Goal: Task Accomplishment & Management: Use online tool/utility

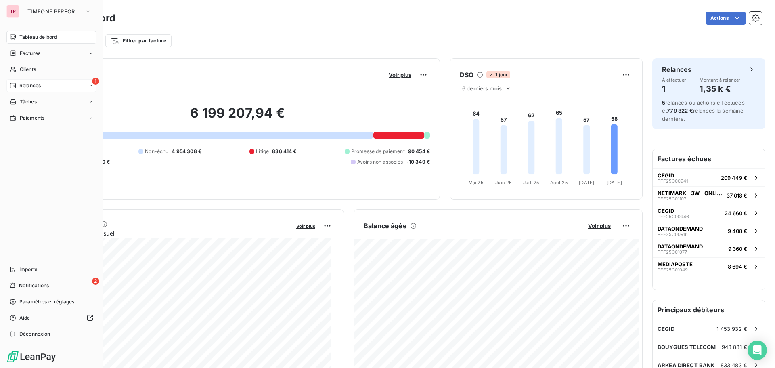
click at [18, 85] on div "Relances" at bounding box center [25, 85] width 31 height 7
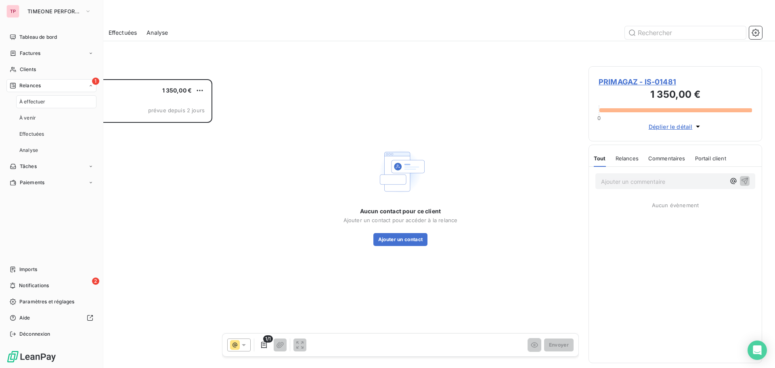
scroll to position [283, 168]
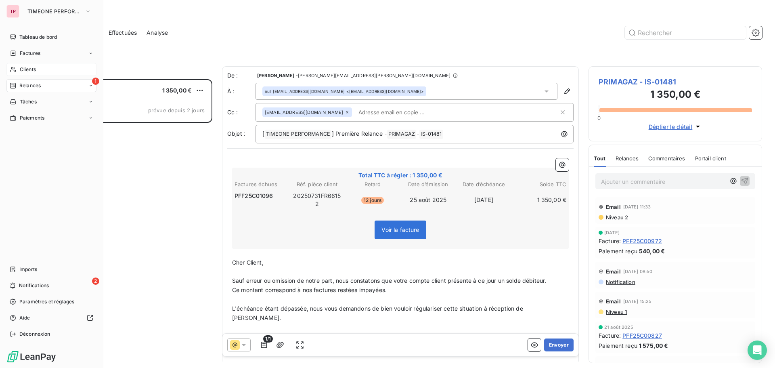
click at [34, 65] on div "Clients" at bounding box center [51, 69] width 90 height 13
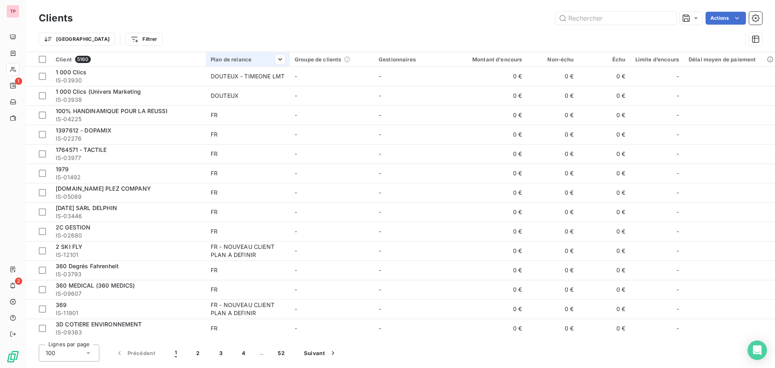
click at [243, 61] on div "Plan de relance" at bounding box center [248, 59] width 74 height 6
click at [263, 80] on div at bounding box center [239, 80] width 81 height 17
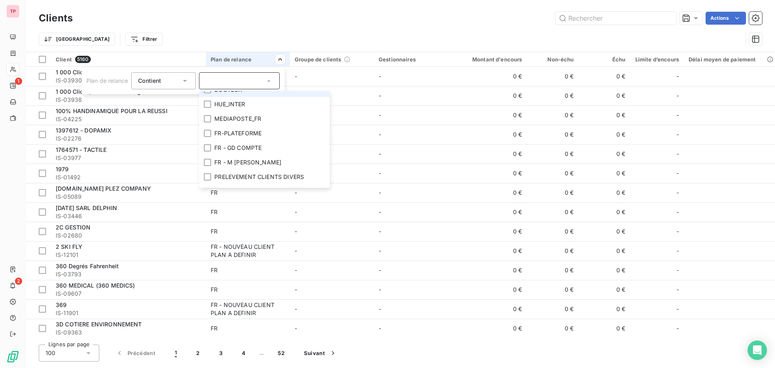
scroll to position [142, 0]
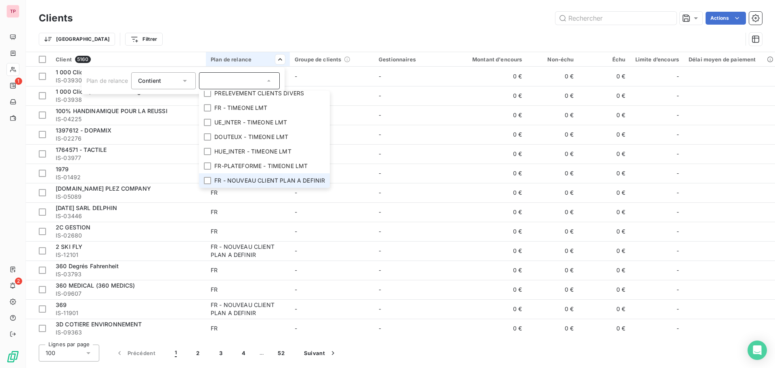
click at [258, 176] on span "FR - NOUVEAU CLIENT PLAN A DEFINIR" at bounding box center [269, 180] width 111 height 8
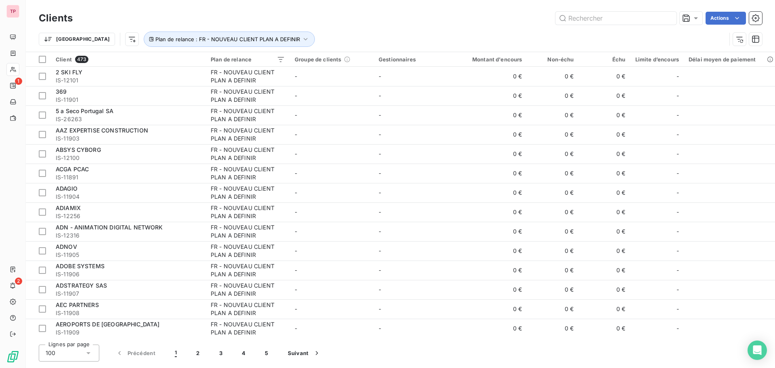
click at [363, 22] on html "TP 1 2 Clients Actions Trier Plan de relance : FR - NOUVEAU CLIENT PLAN A DEFIN…" at bounding box center [387, 184] width 775 height 368
click at [499, 75] on span "Trier par ordre croissant" at bounding box center [475, 76] width 65 height 8
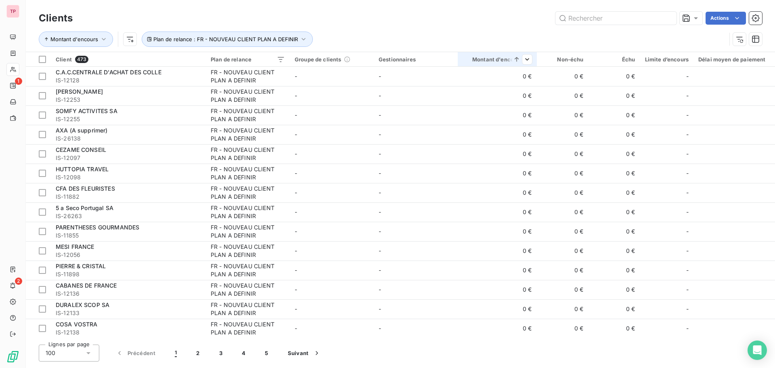
click at [518, 59] on icon at bounding box center [517, 59] width 8 height 8
click at [510, 78] on span "Supprimer le tri par ordre croissant" at bounding box center [477, 76] width 94 height 8
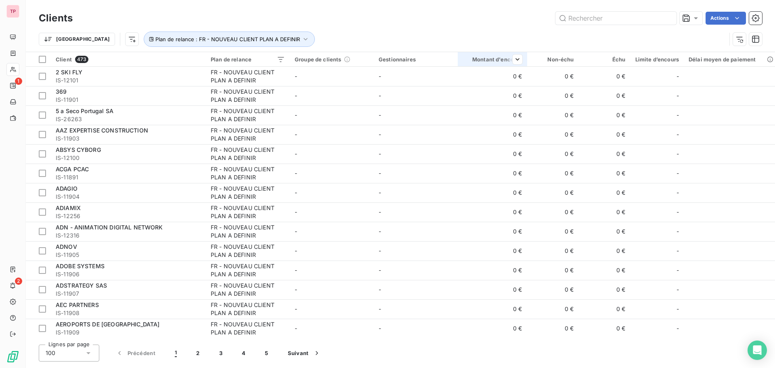
click at [521, 64] on th "Montant d'encours" at bounding box center [492, 59] width 69 height 15
click at [522, 60] on html "TP 1 2 Clients Actions Trier Plan de relance : FR - NOUVEAU CLIENT PLAN A DEFIN…" at bounding box center [387, 184] width 775 height 368
click at [496, 90] on div "Trier par ordre décroissant" at bounding box center [473, 94] width 96 height 18
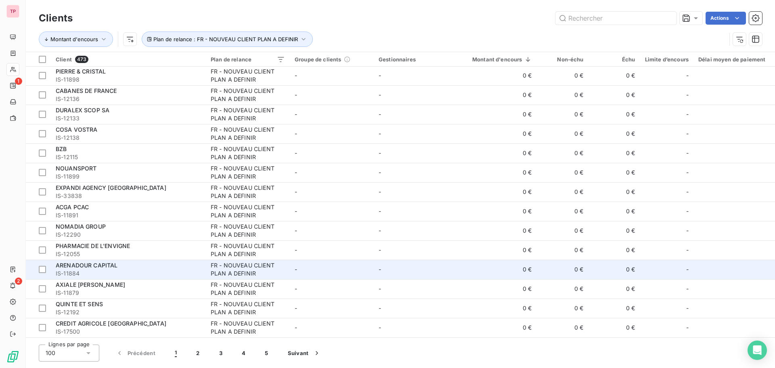
scroll to position [0, 0]
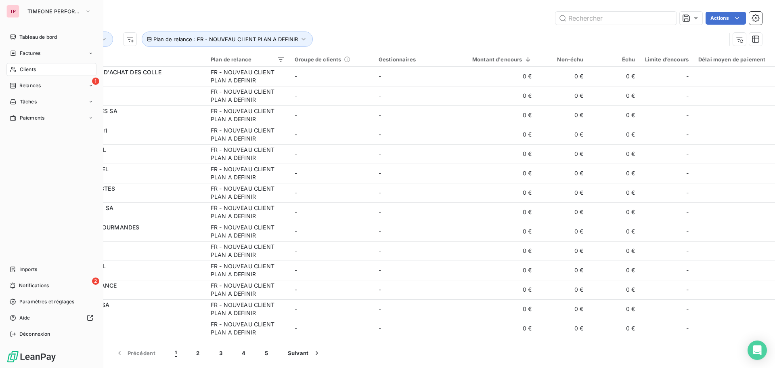
click at [21, 82] on span "Relances" at bounding box center [29, 85] width 21 height 7
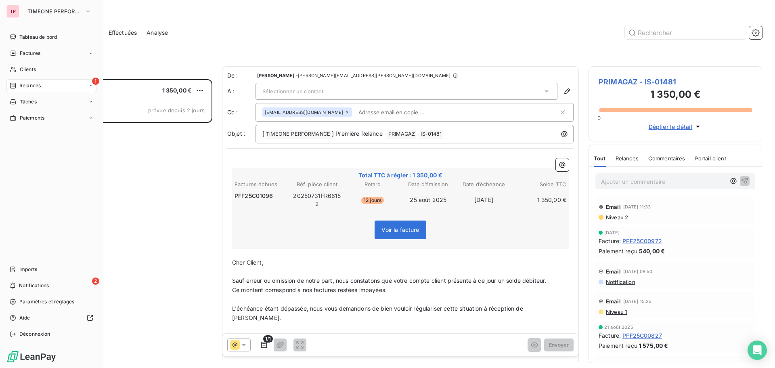
scroll to position [283, 168]
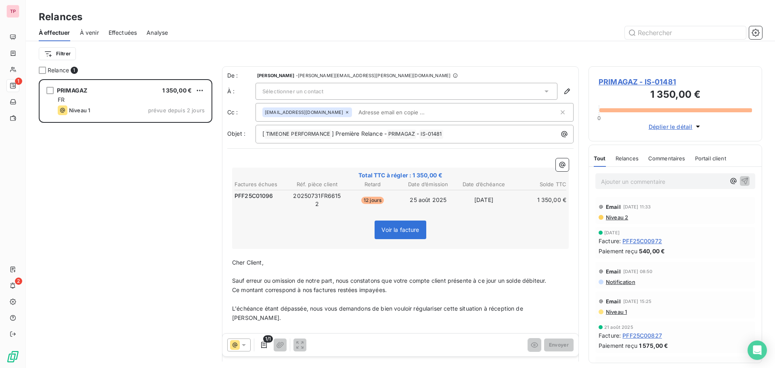
click at [388, 90] on div "Sélectionner un contact" at bounding box center [407, 91] width 302 height 17
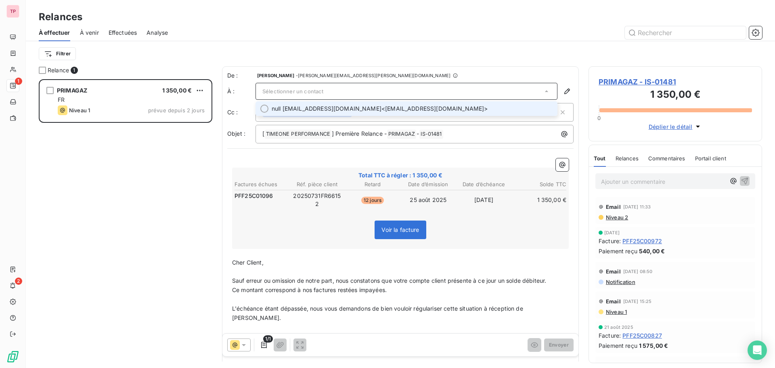
click at [380, 109] on span "null [EMAIL_ADDRESS][DOMAIN_NAME] <[EMAIL_ADDRESS][DOMAIN_NAME]>" at bounding box center [412, 109] width 281 height 8
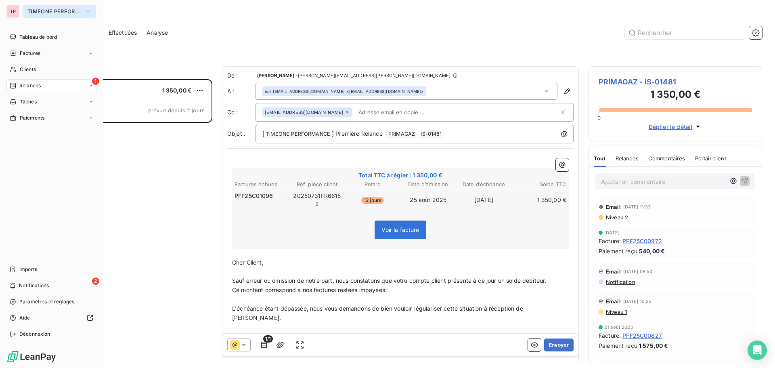
click at [29, 13] on span "TIMEONE PERFORMANCE" at bounding box center [54, 11] width 54 height 6
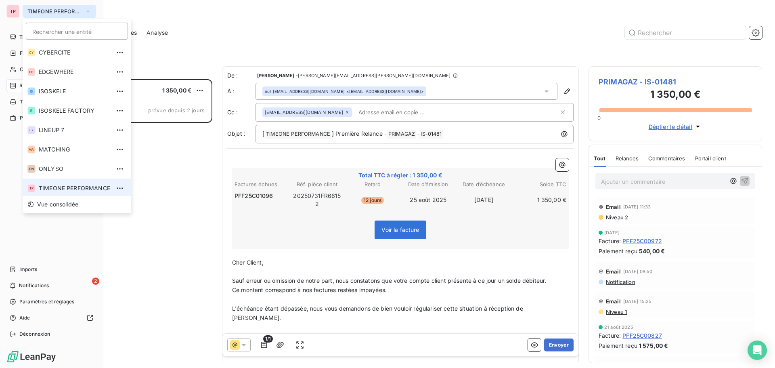
scroll to position [3, 0]
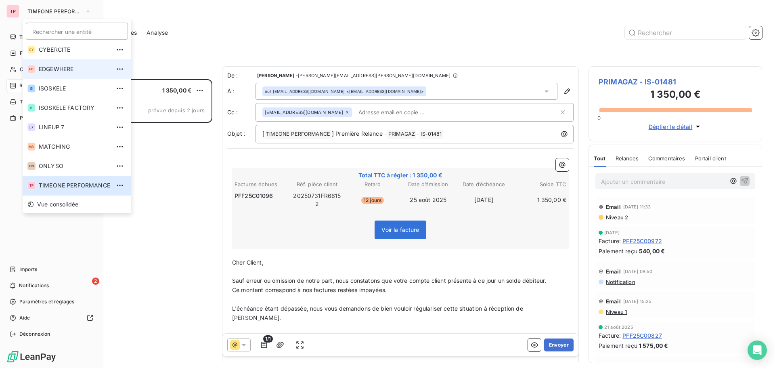
click at [59, 64] on li "ED EDGEWHERE" at bounding box center [77, 68] width 109 height 19
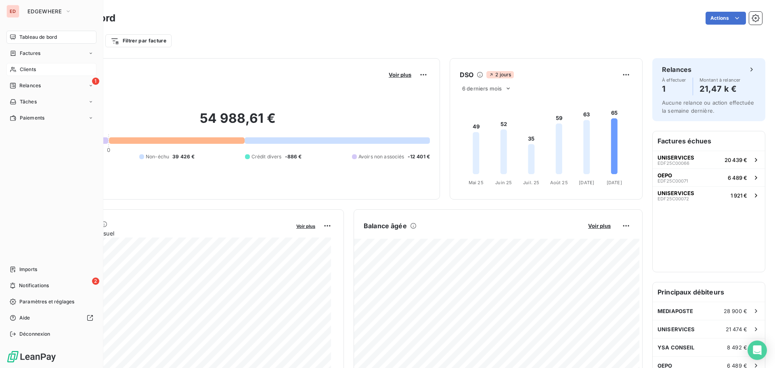
click at [59, 66] on div "Clients" at bounding box center [51, 69] width 90 height 13
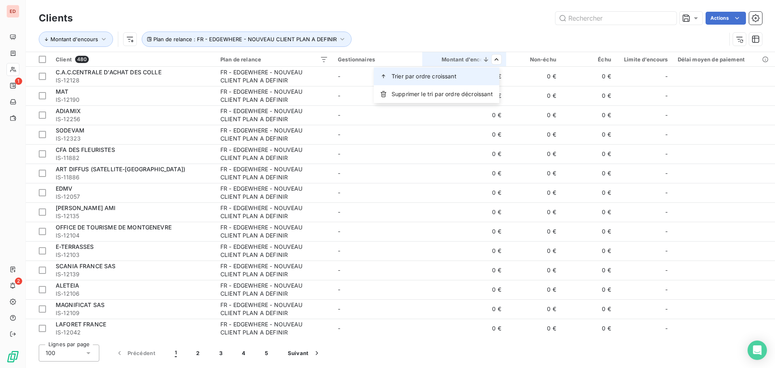
click at [478, 73] on div "Trier par ordre croissant" at bounding box center [437, 76] width 126 height 18
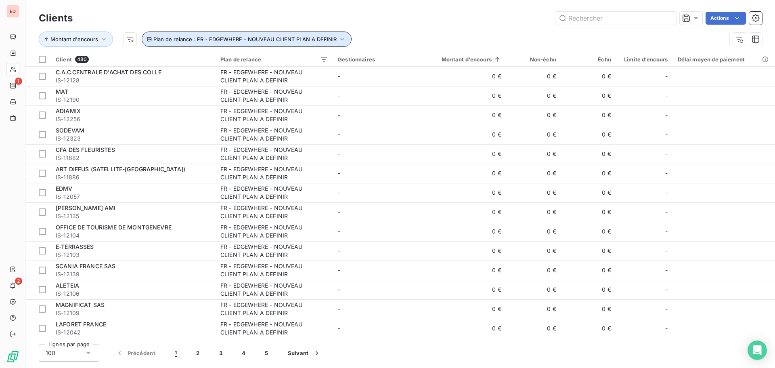
click at [342, 39] on icon "button" at bounding box center [342, 39] width 8 height 8
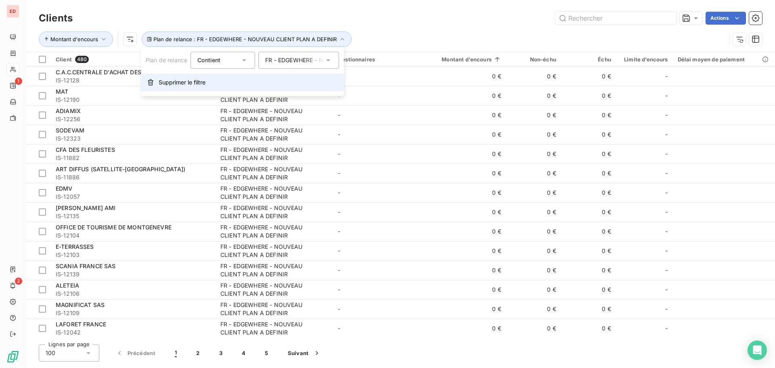
click at [204, 82] on span "Supprimer le filtre" at bounding box center [182, 82] width 47 height 8
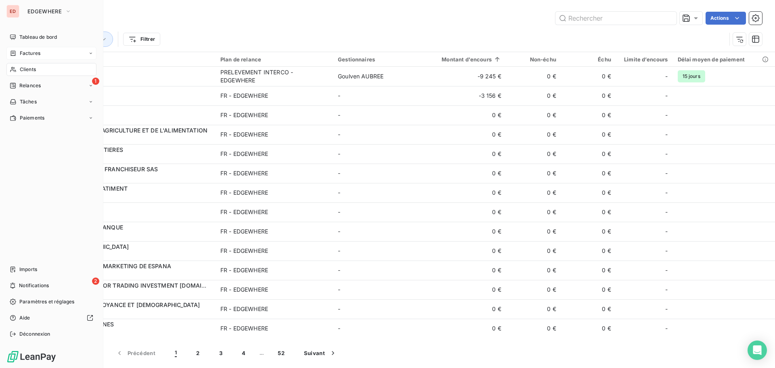
click at [26, 52] on span "Factures" at bounding box center [30, 53] width 21 height 7
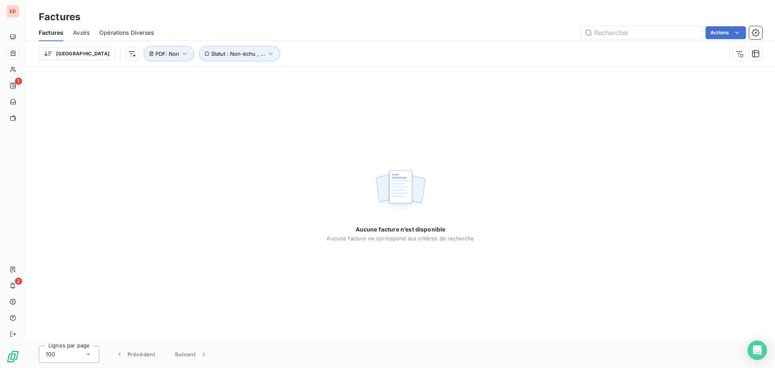
click at [90, 32] on span "Avoirs" at bounding box center [81, 33] width 17 height 8
